Goal: Use online tool/utility: Utilize a website feature to perform a specific function

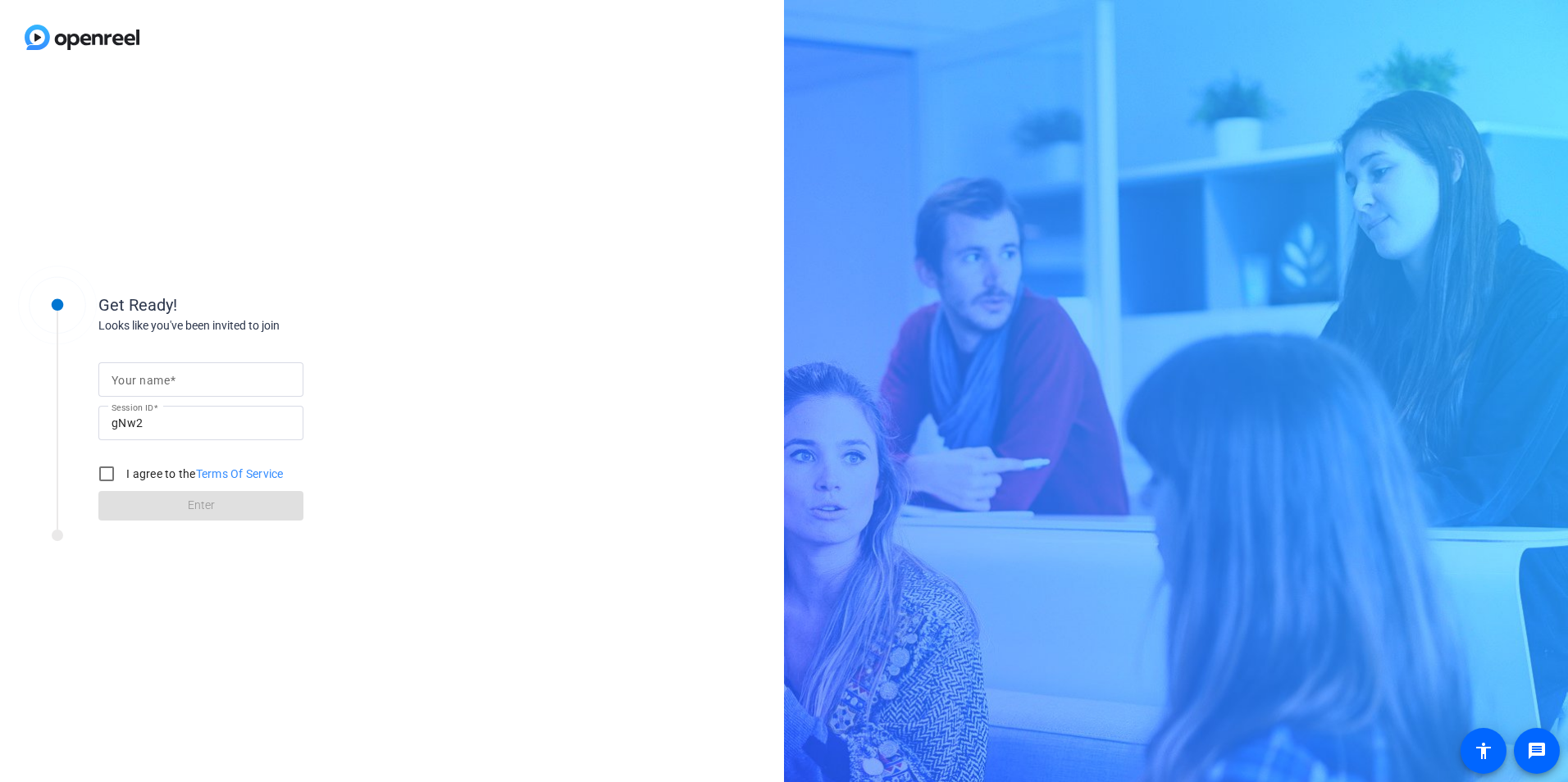
click at [162, 385] on mat-label "Your name" at bounding box center [140, 381] width 58 height 13
click at [162, 385] on input "Your name" at bounding box center [201, 379] width 179 height 19
type input "[PERSON_NAME]"
click at [108, 476] on input "I agree to the Terms Of Service" at bounding box center [106, 473] width 33 height 33
checkbox input "true"
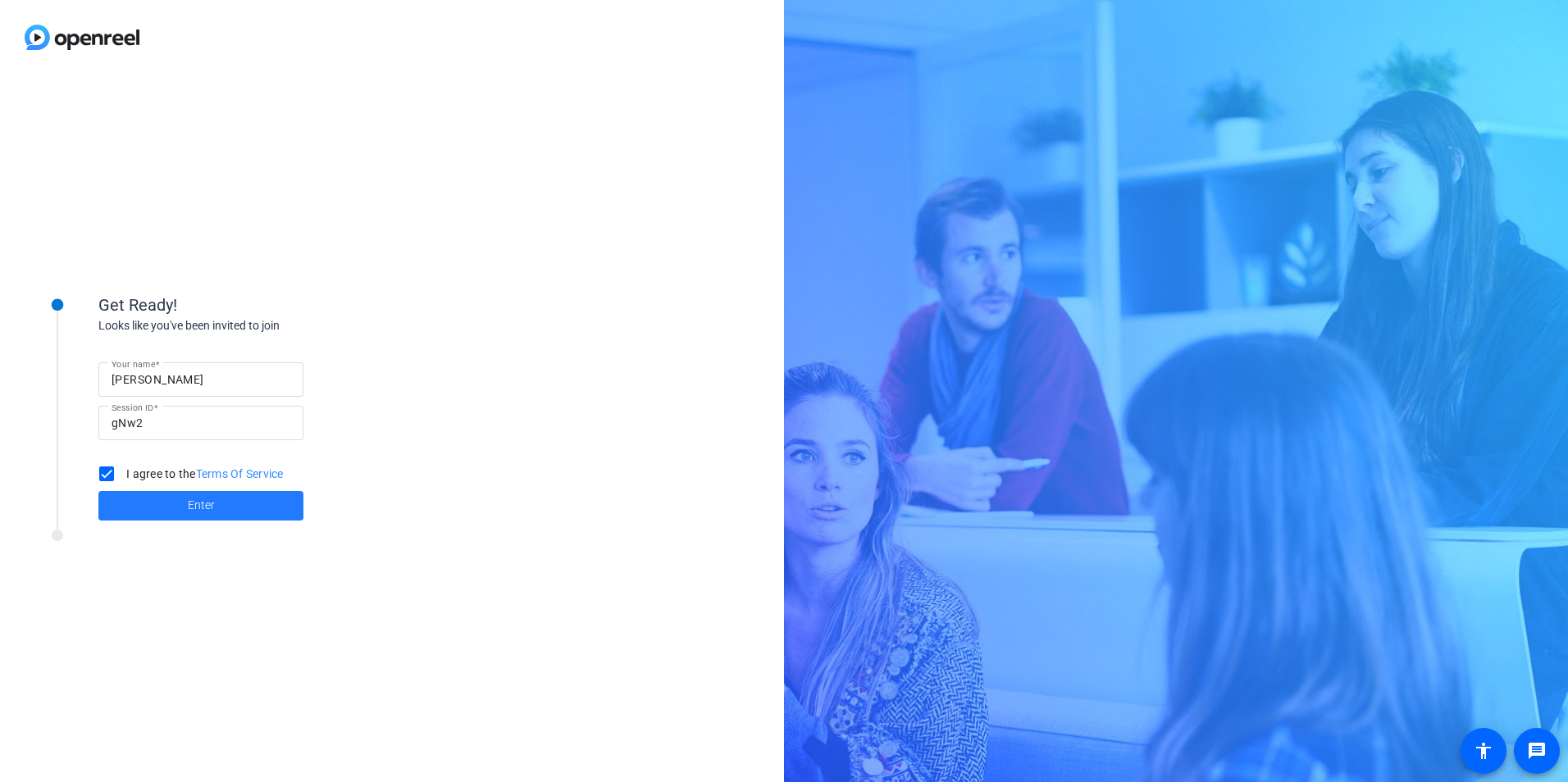
click at [198, 503] on span "Enter" at bounding box center [201, 505] width 27 height 17
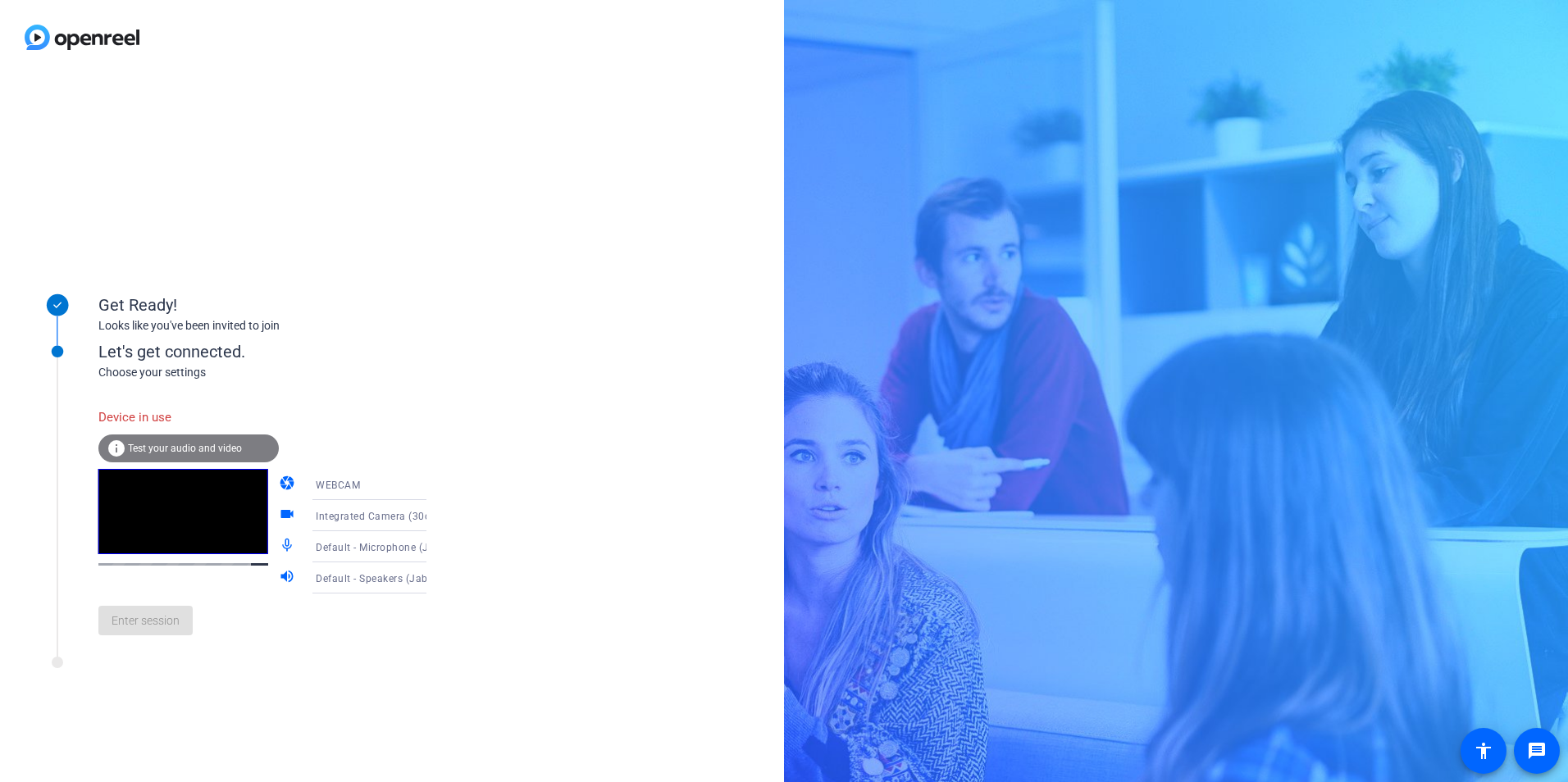
click at [244, 447] on div "info Test your audio and video" at bounding box center [188, 448] width 181 height 28
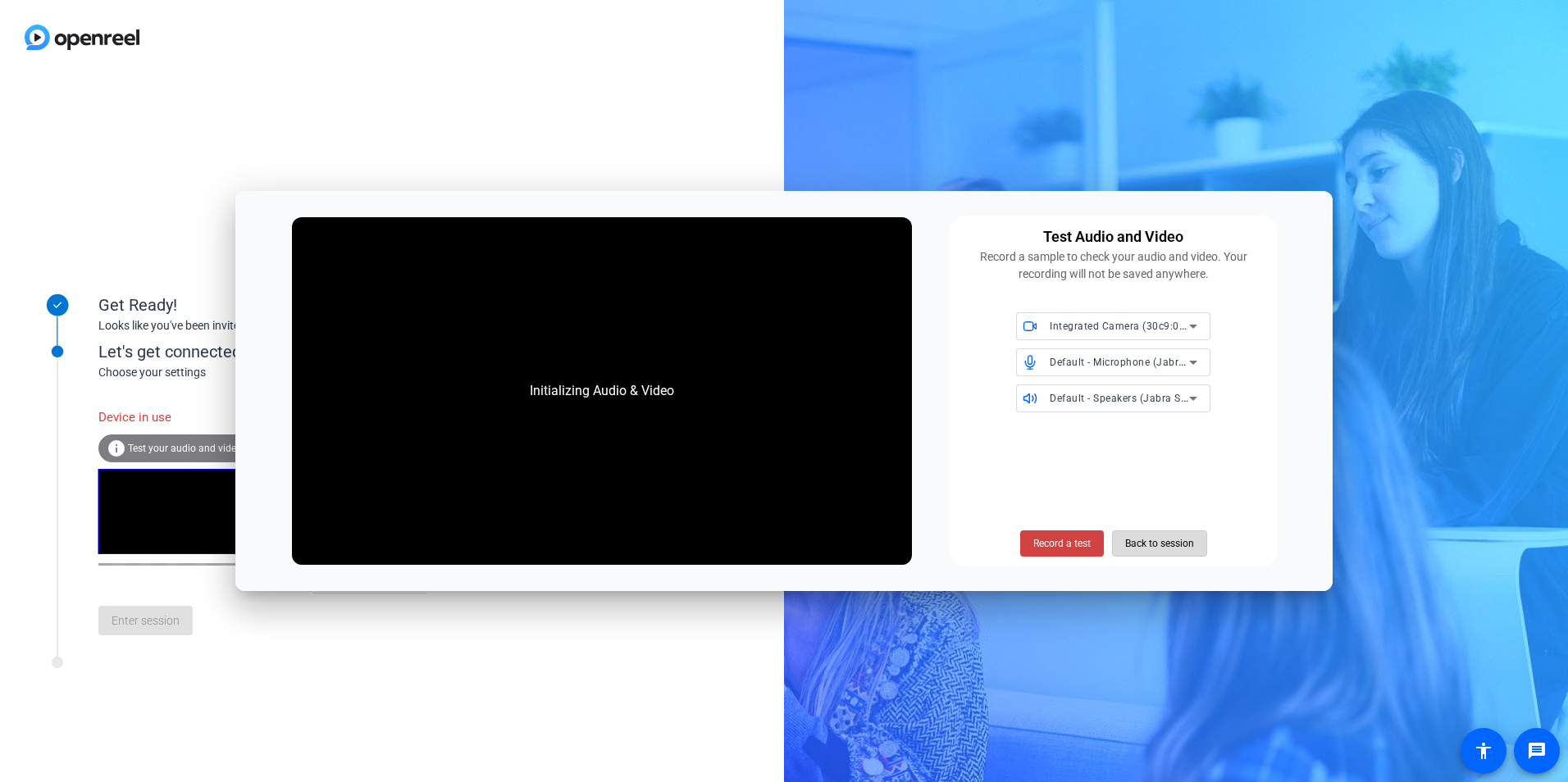
click at [1152, 540] on span "Back to session" at bounding box center [1160, 543] width 69 height 31
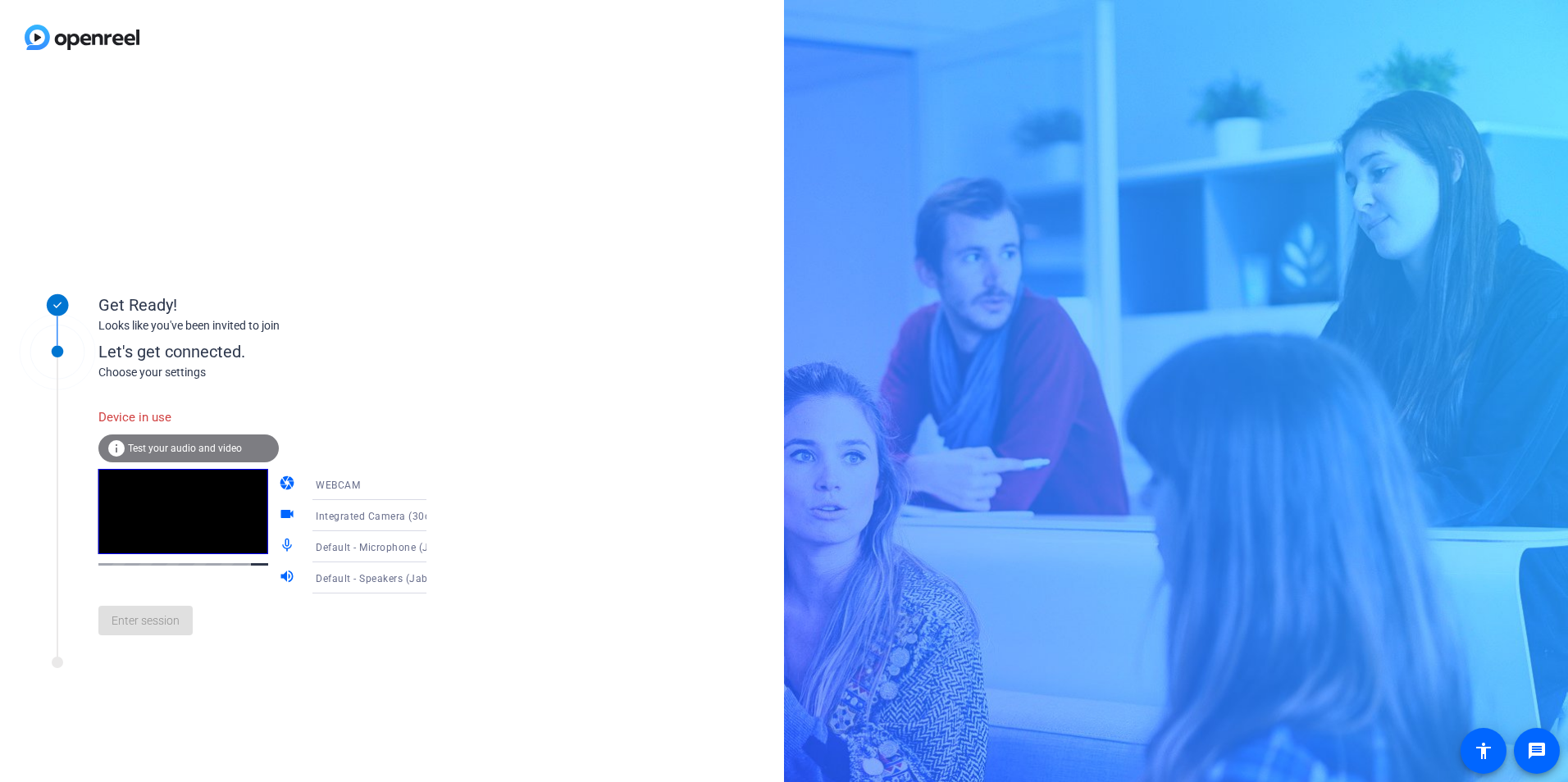
click at [159, 442] on div "info Test your audio and video" at bounding box center [188, 448] width 181 height 28
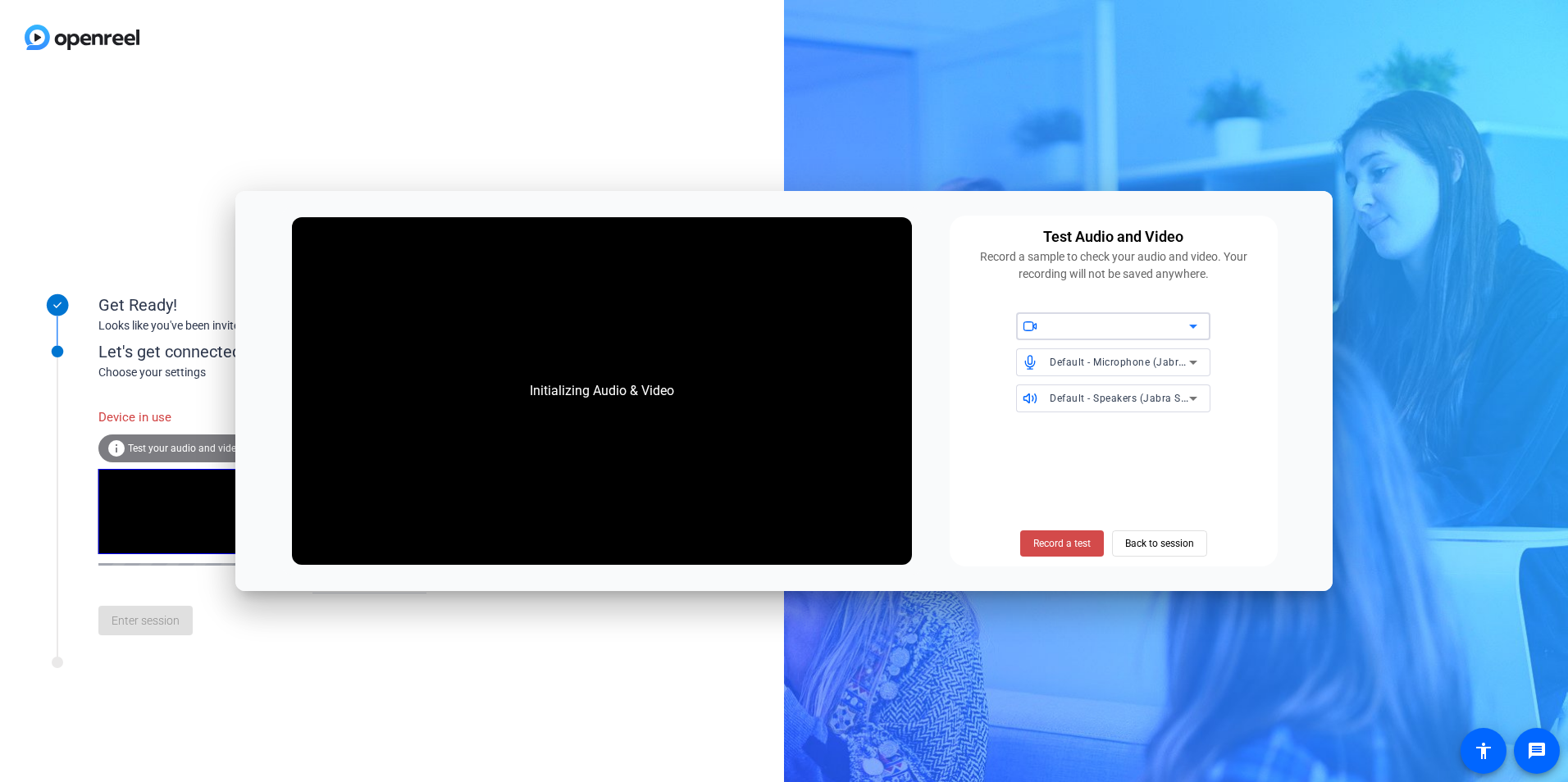
click at [1077, 543] on span "Record a test" at bounding box center [1061, 543] width 57 height 15
click at [1162, 540] on span "Back to session" at bounding box center [1160, 543] width 69 height 31
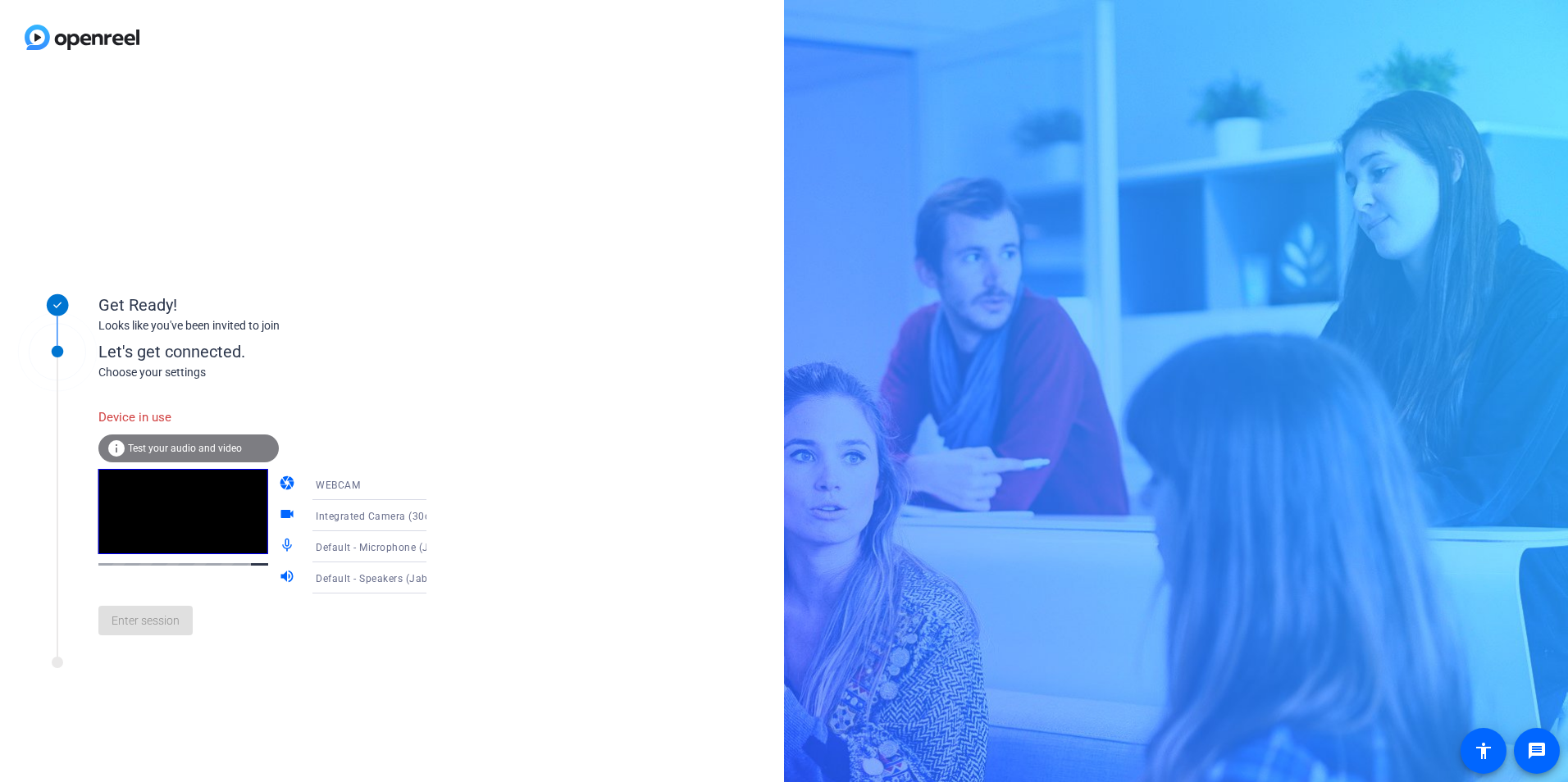
click at [301, 359] on div "Let's get connected." at bounding box center [279, 351] width 361 height 24
click at [166, 445] on span "Test your audio and video" at bounding box center [185, 449] width 114 height 12
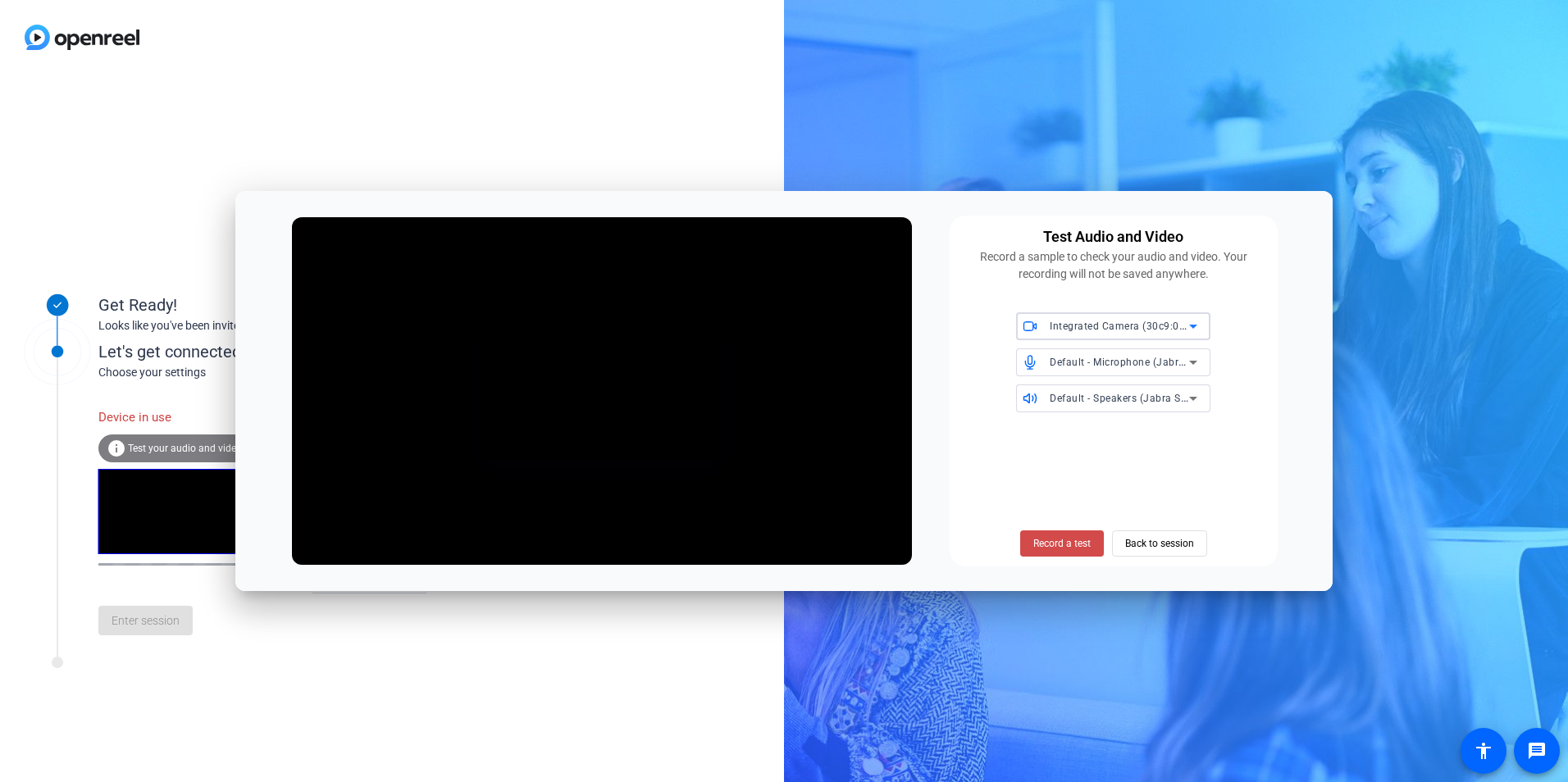
click at [1067, 547] on span "Record a test" at bounding box center [1061, 543] width 57 height 15
click at [1066, 545] on span "Stop Testing" at bounding box center [1060, 543] width 55 height 15
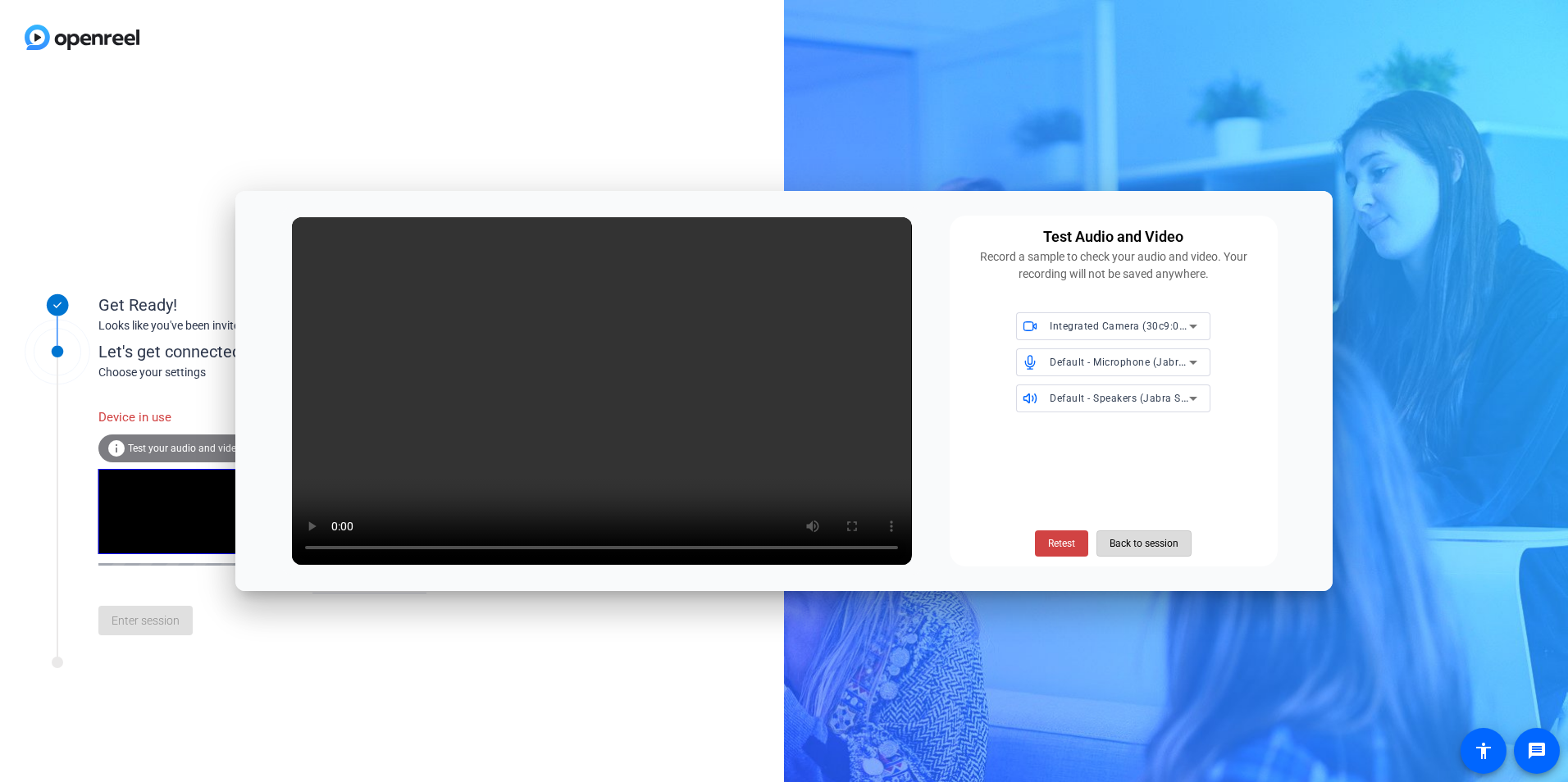
click at [1161, 540] on span "Back to session" at bounding box center [1144, 543] width 69 height 31
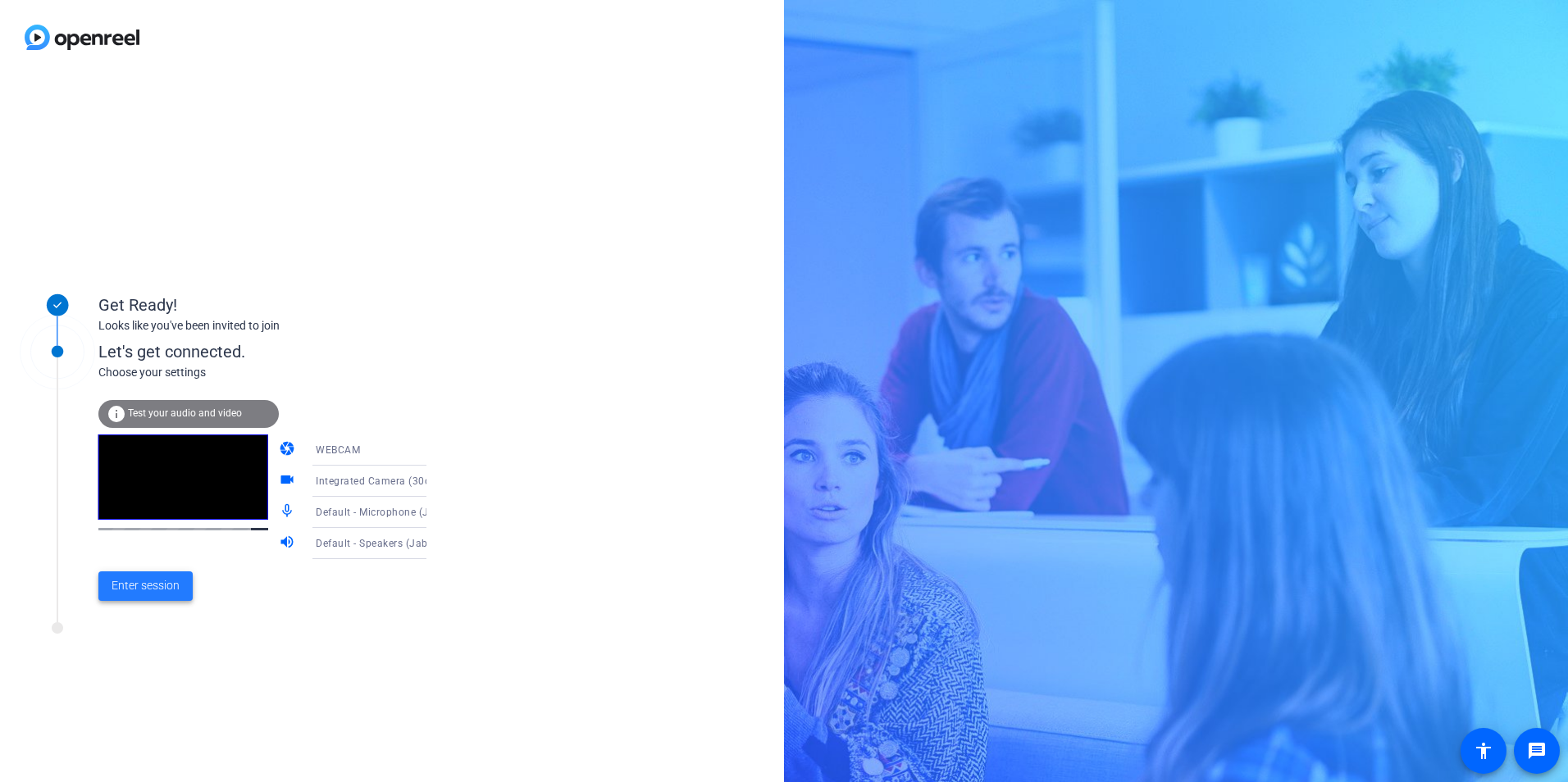
click at [162, 588] on span "Enter session" at bounding box center [145, 585] width 68 height 17
